Goal: Find specific page/section: Find specific page/section

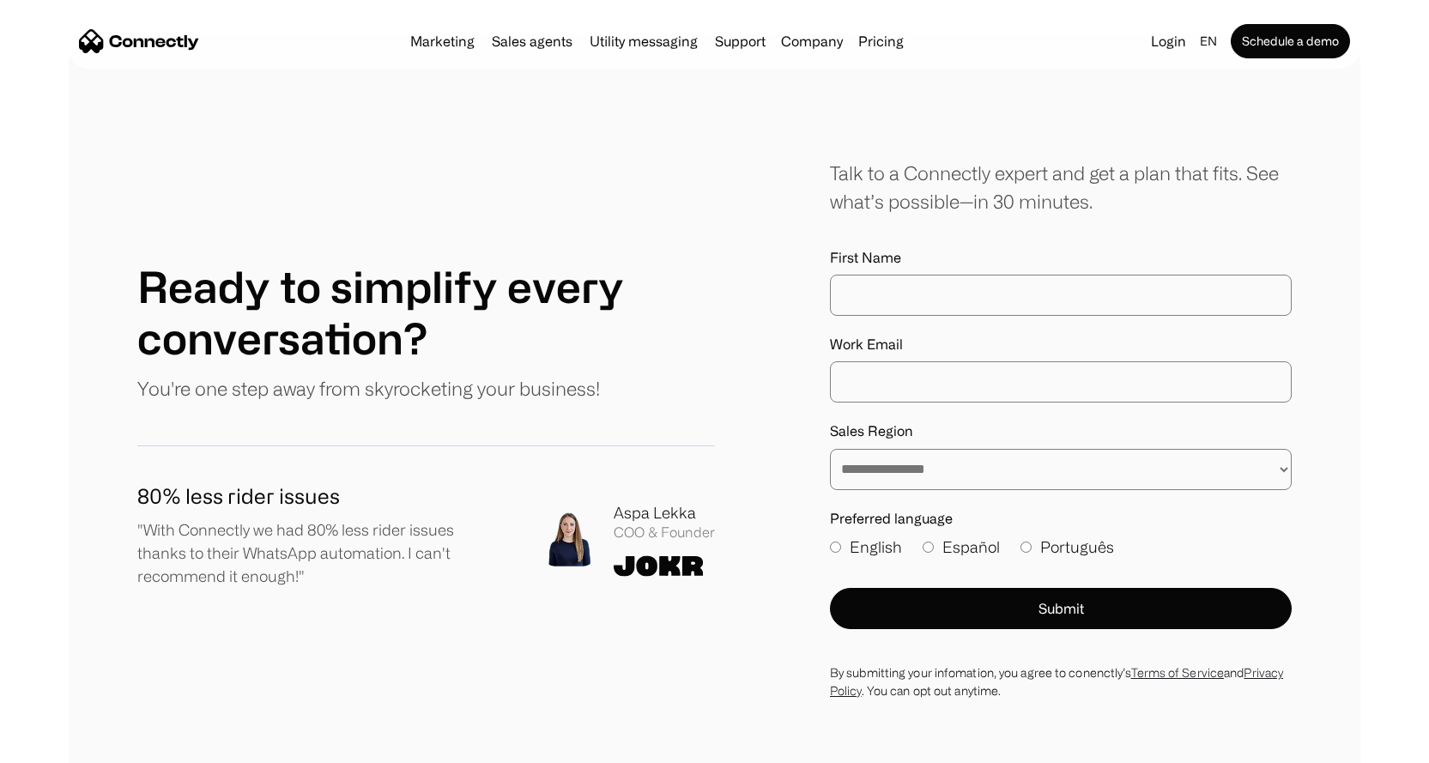
scroll to position [9314, 0]
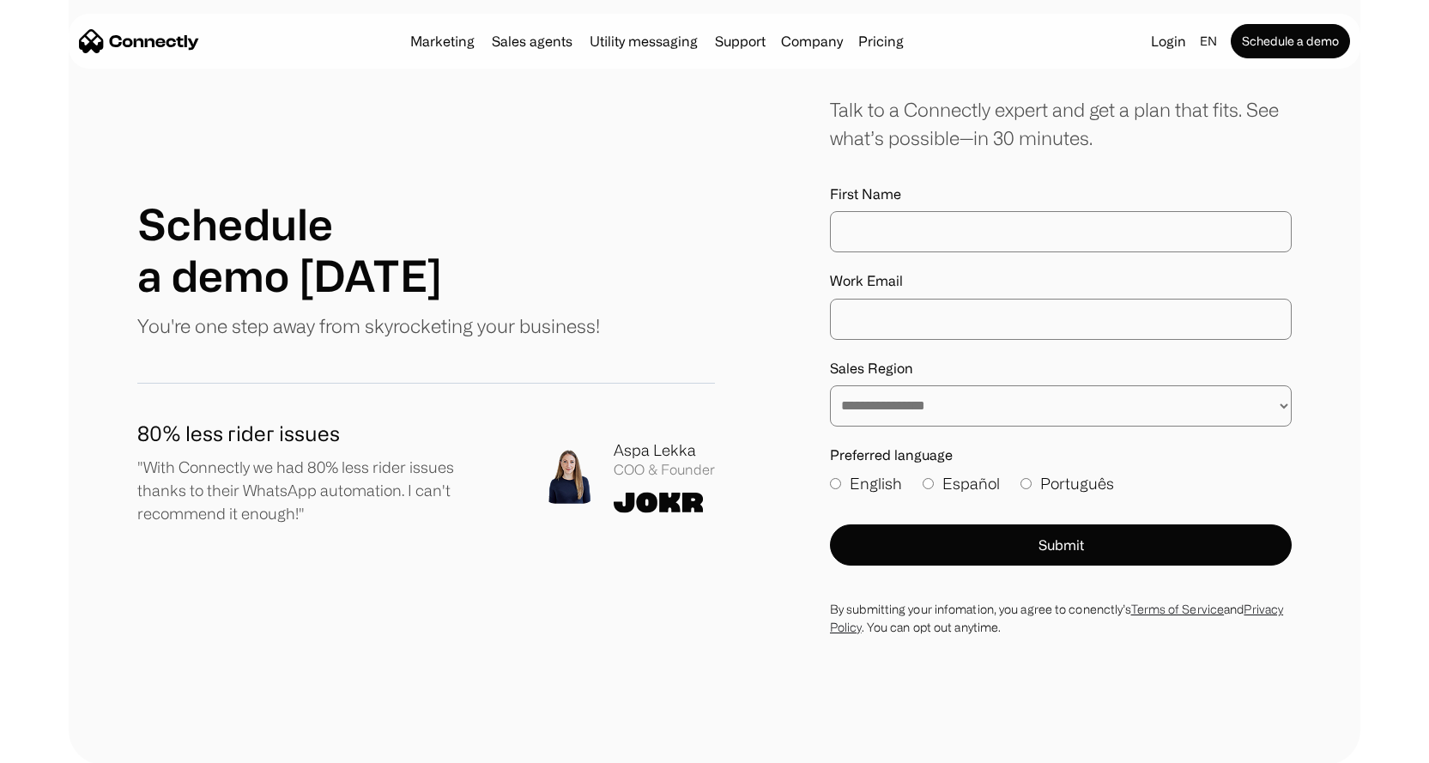
scroll to position [2497, 0]
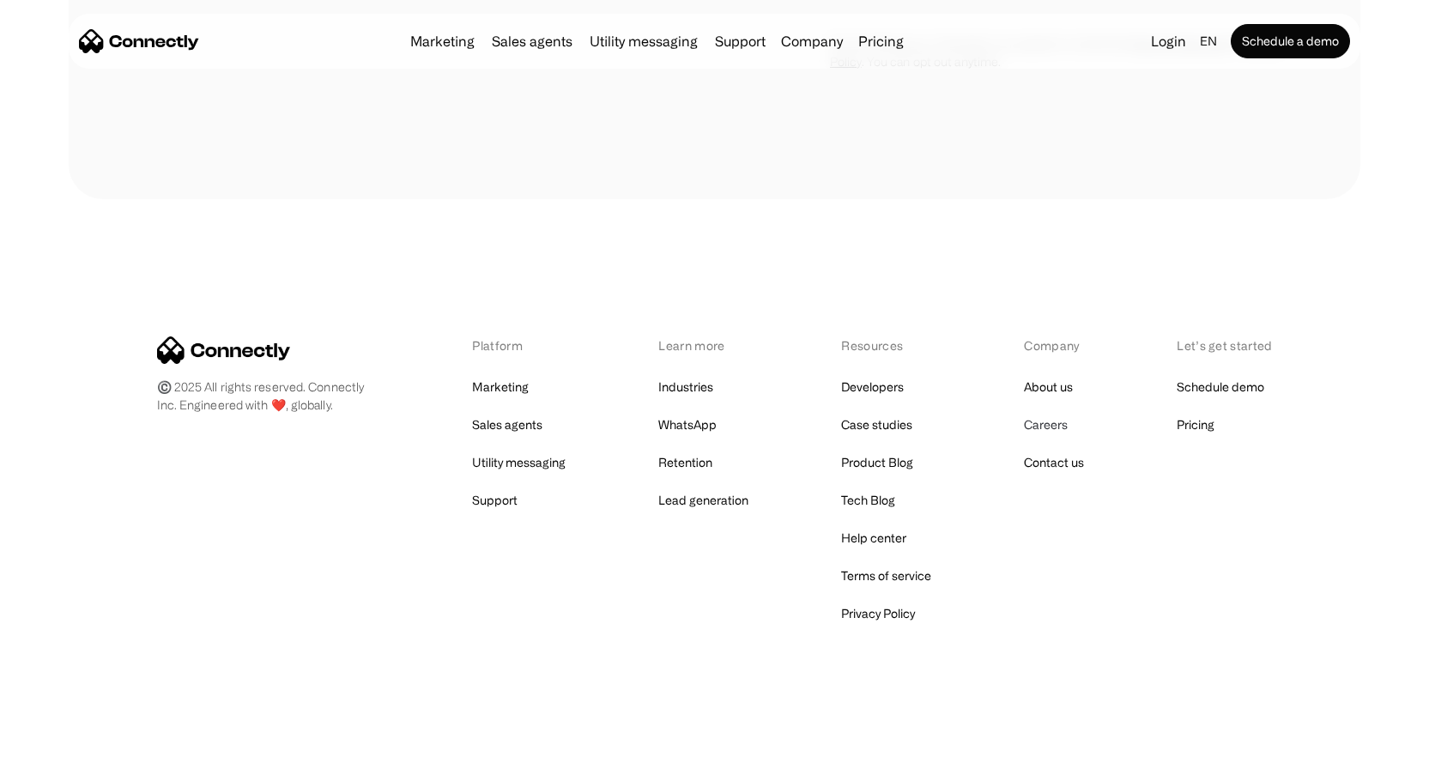
click at [1064, 428] on link "Careers" at bounding box center [1046, 425] width 44 height 24
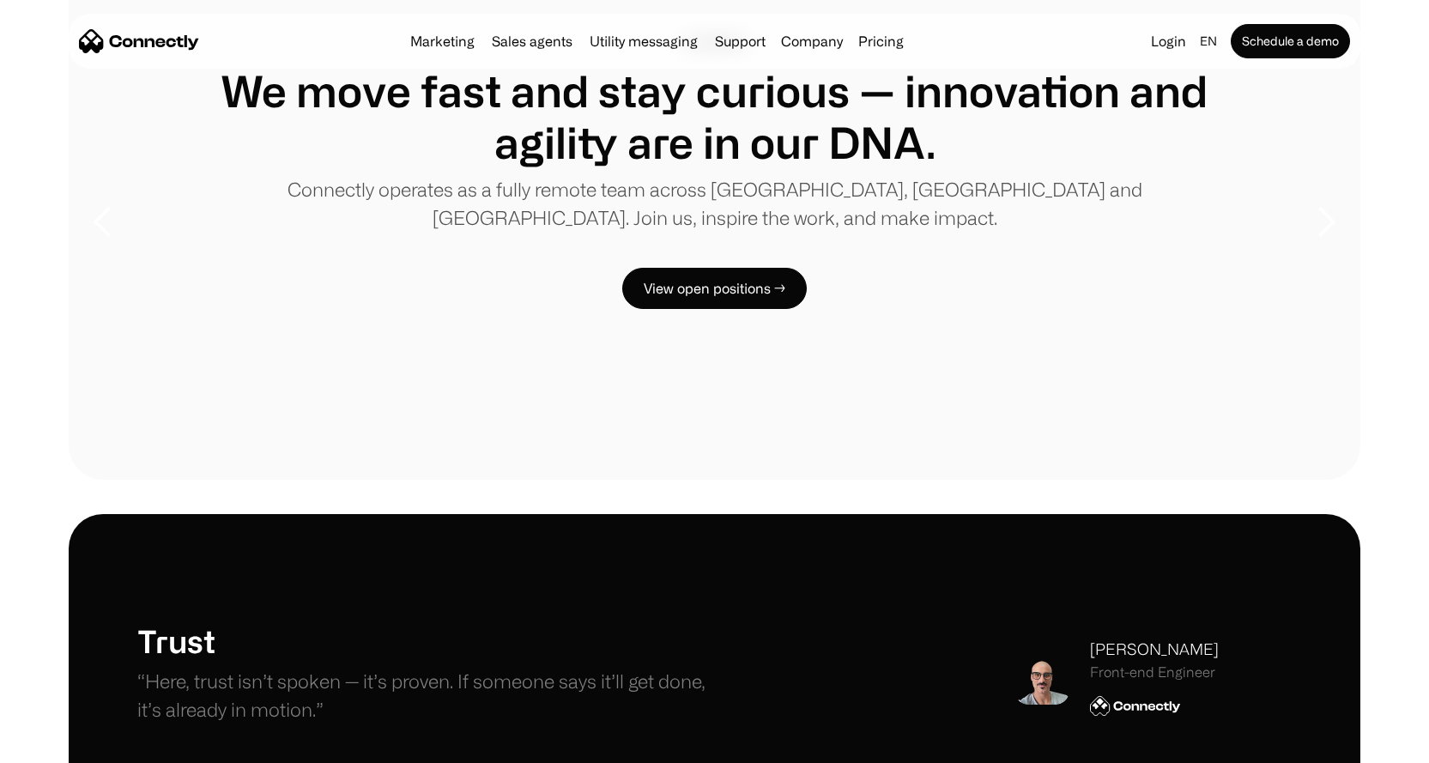
scroll to position [35, 0]
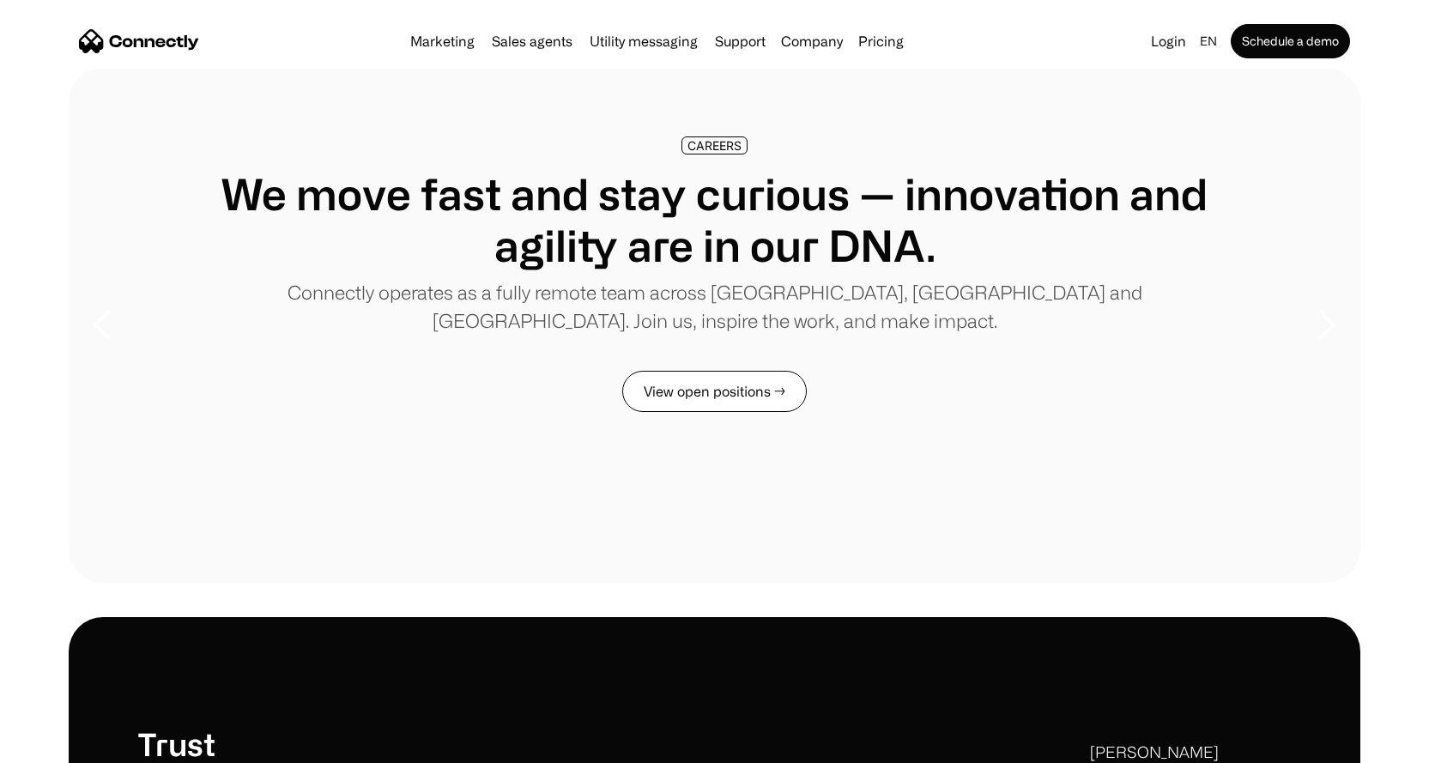
click at [712, 390] on link "View open positions →" at bounding box center [714, 391] width 185 height 41
